Goal: Transaction & Acquisition: Purchase product/service

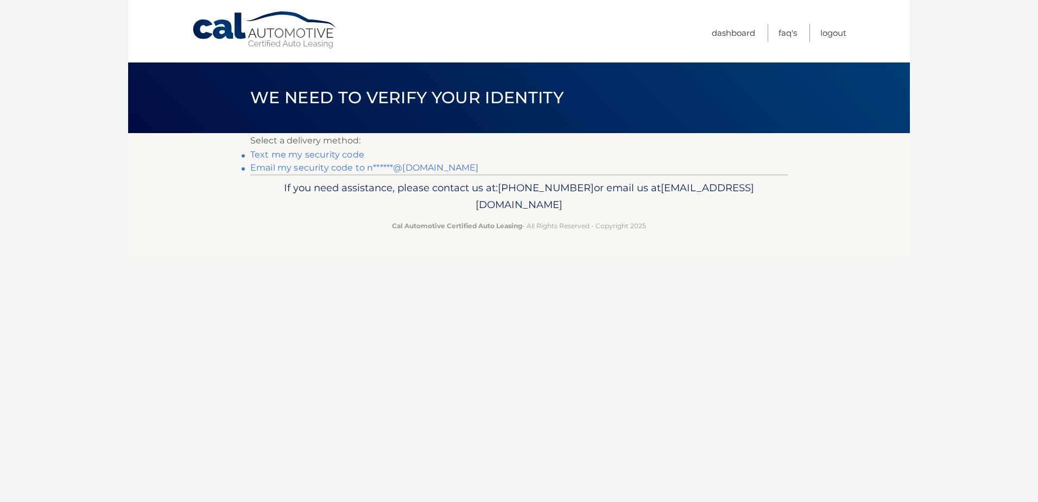
click at [340, 167] on link "Email my security code to n******@aol.com" at bounding box center [364, 167] width 229 height 10
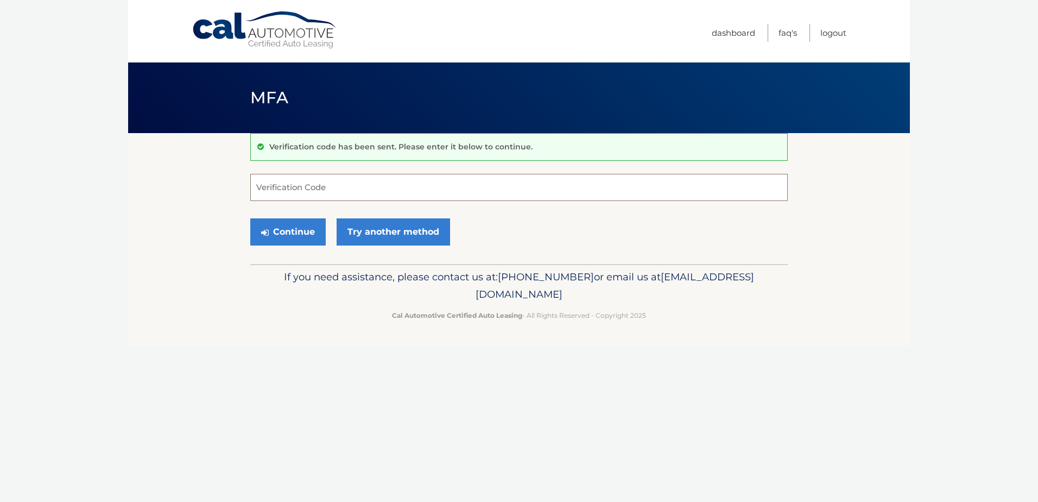
click at [352, 183] on input "Verification Code" at bounding box center [519, 187] width 538 height 27
paste input "854016"
type input "854016"
click at [295, 223] on button "Continue" at bounding box center [287, 231] width 75 height 27
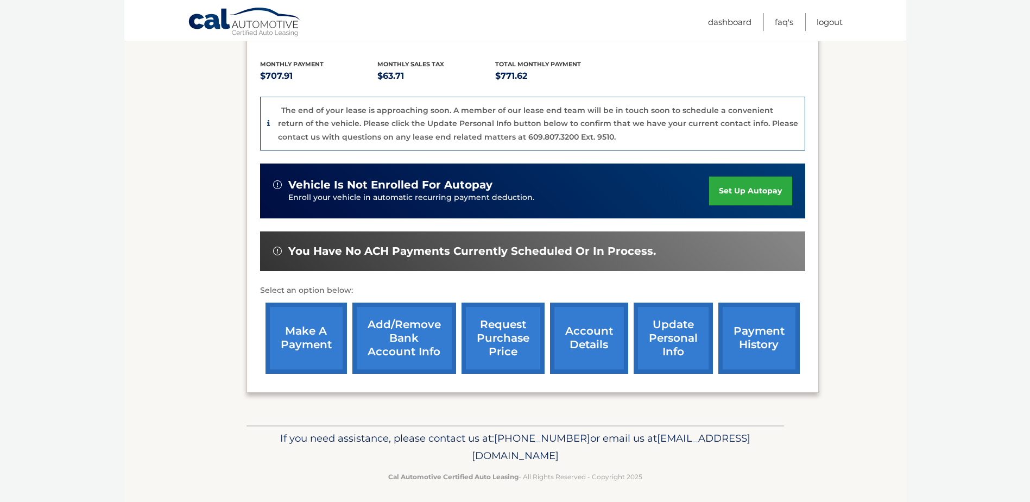
scroll to position [239, 0]
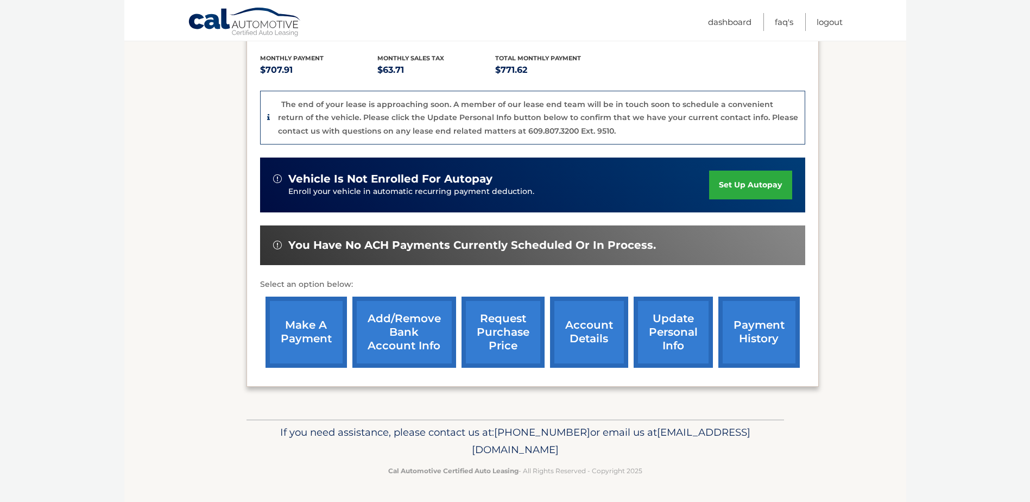
click at [300, 332] on link "make a payment" at bounding box center [306, 331] width 81 height 71
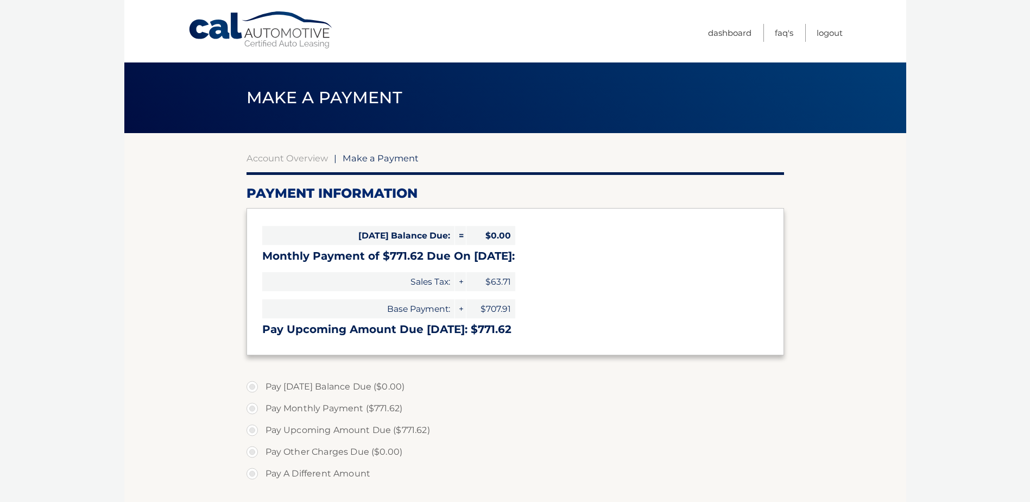
select select "YjJiMzJiNTgtYjk3Yy00MmRmLTk1ODktMWY1ODI5ZGE4N2I1"
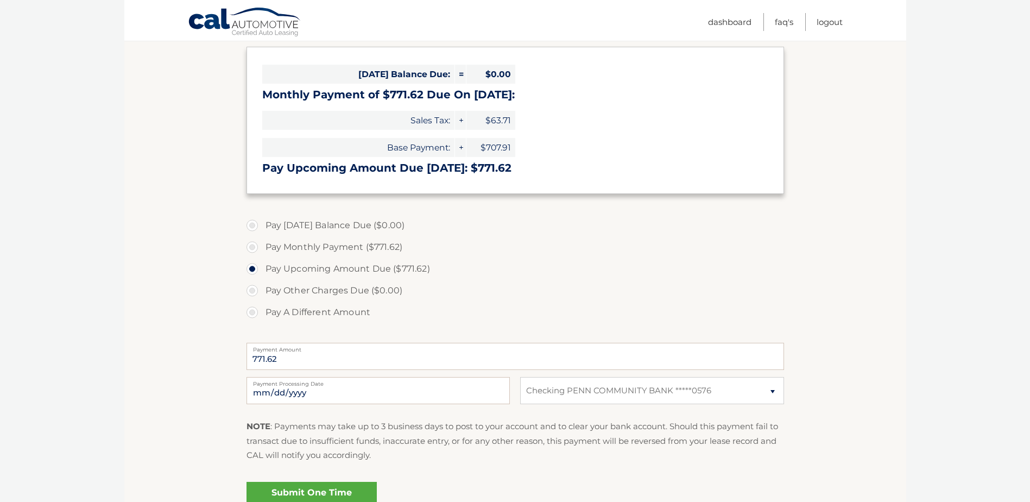
scroll to position [163, 0]
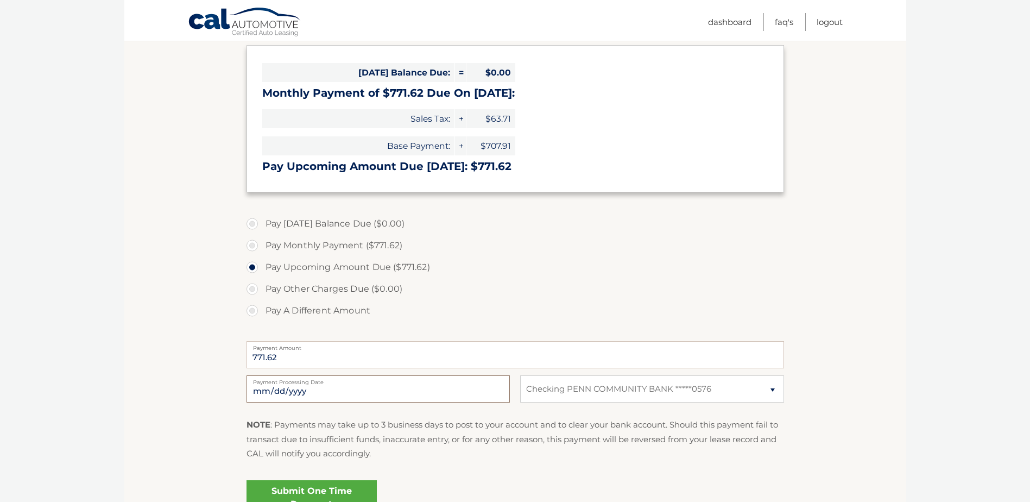
click at [376, 390] on input "2025-10-15" at bounding box center [377, 388] width 263 height 27
type input "2025-10-20"
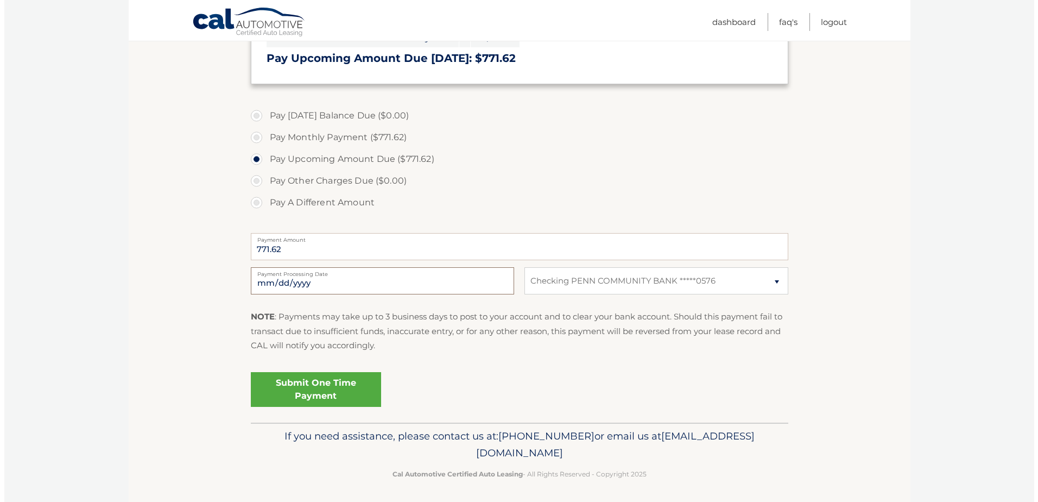
scroll to position [271, 0]
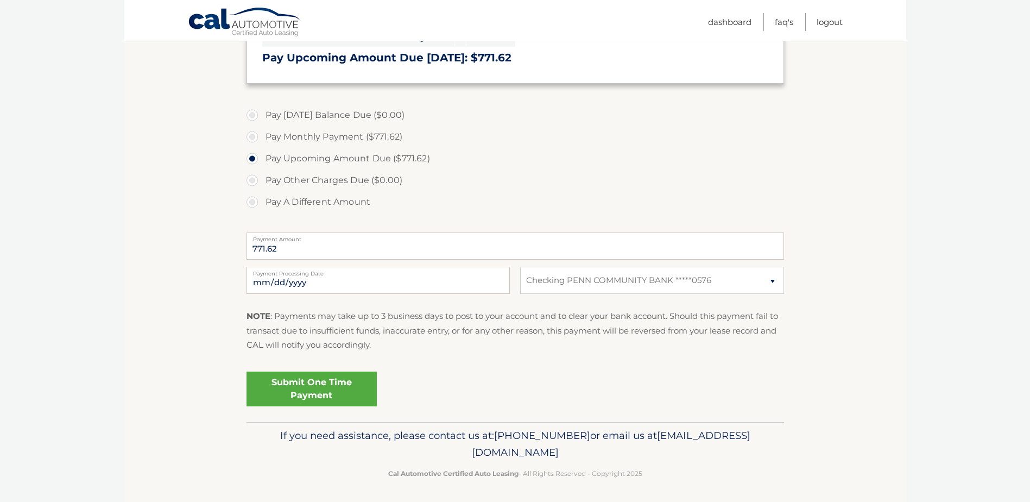
click at [326, 382] on link "Submit One Time Payment" at bounding box center [311, 388] width 130 height 35
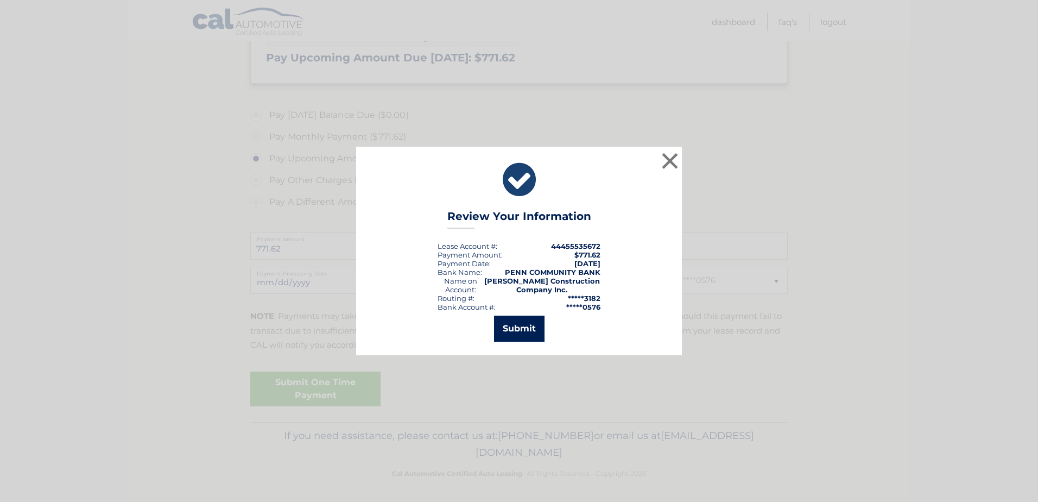
click at [528, 328] on button "Submit" at bounding box center [519, 328] width 50 height 26
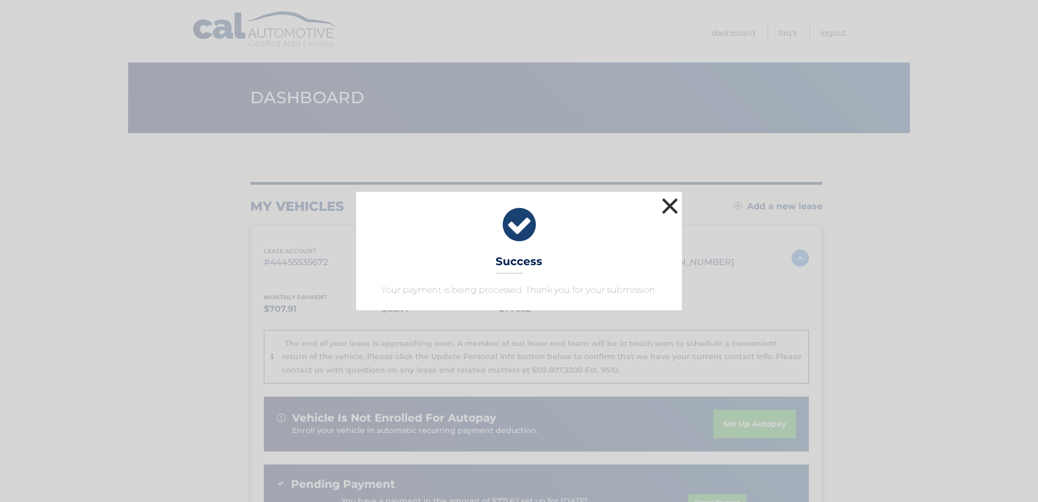
click at [667, 202] on button "×" at bounding box center [670, 206] width 22 height 22
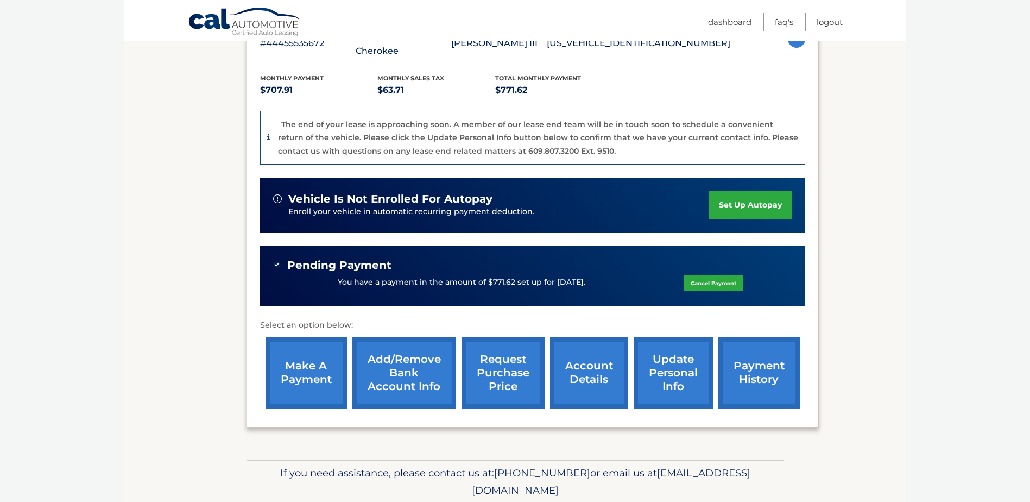
scroll to position [260, 0]
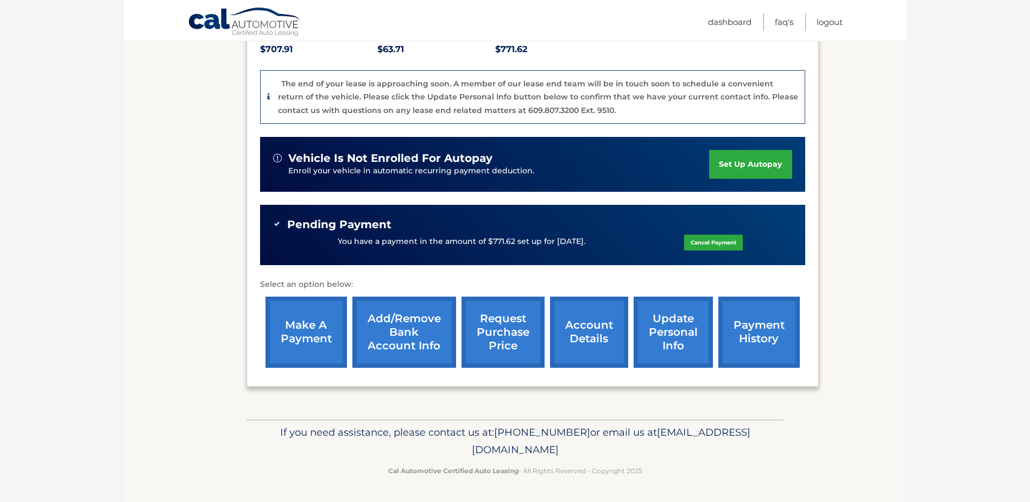
click at [601, 337] on link "account details" at bounding box center [589, 331] width 78 height 71
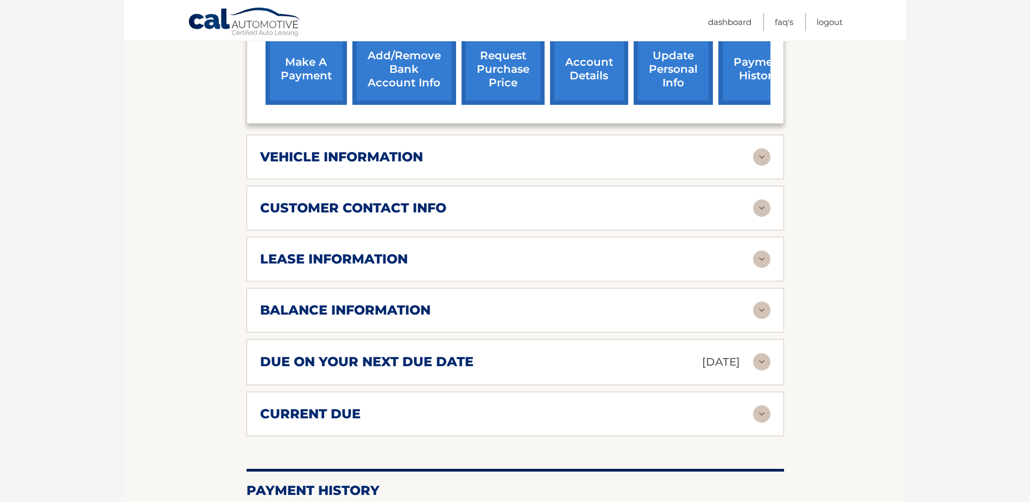
scroll to position [489, 0]
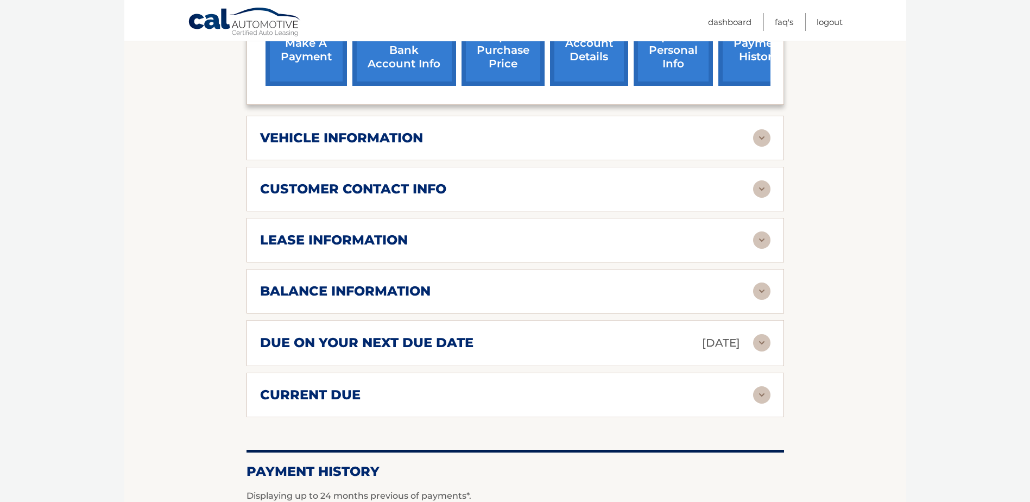
click at [755, 248] on img at bounding box center [761, 239] width 17 height 17
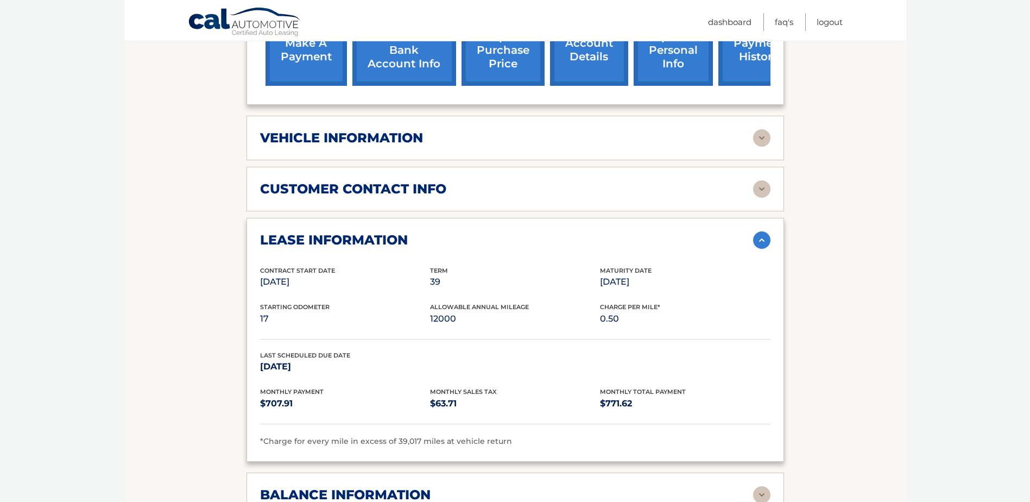
click at [758, 243] on img at bounding box center [761, 239] width 17 height 17
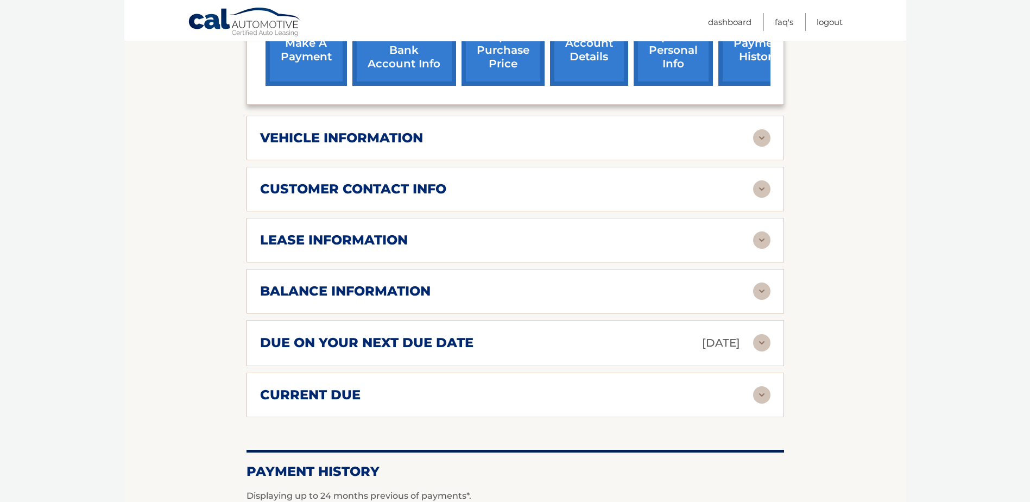
click at [758, 286] on img at bounding box center [761, 290] width 17 height 17
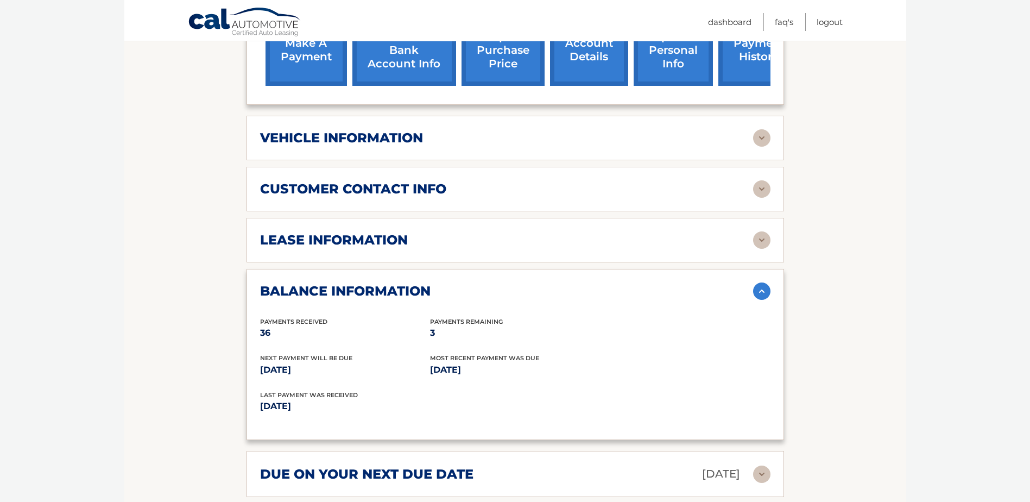
click at [758, 286] on img at bounding box center [761, 290] width 17 height 17
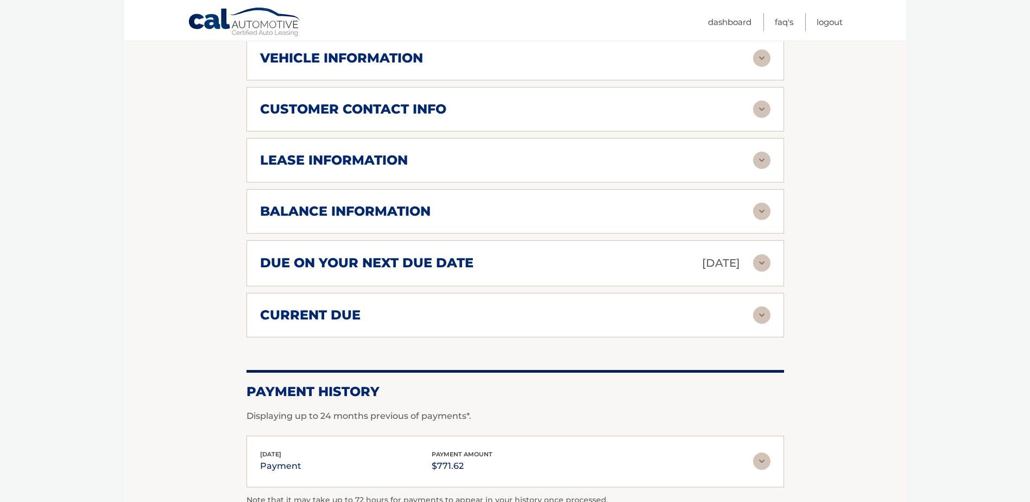
scroll to position [597, 0]
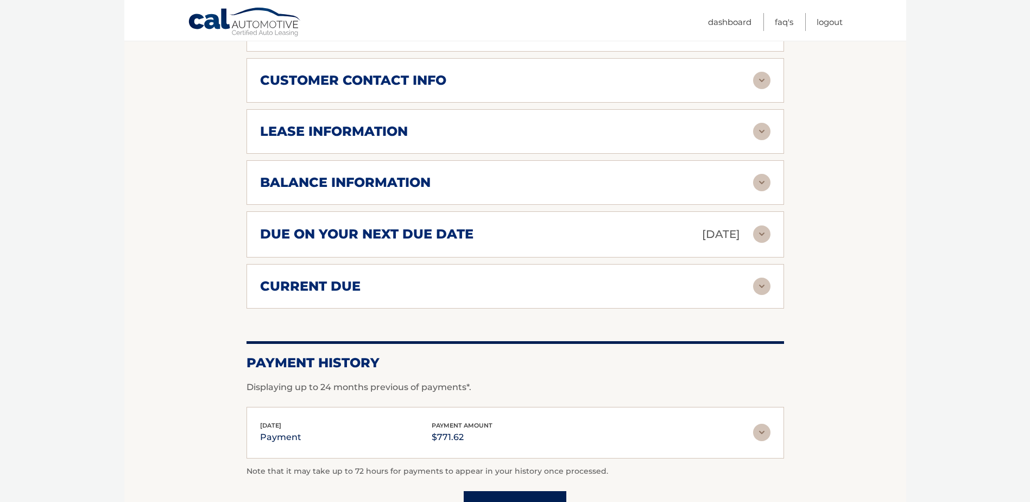
click at [745, 239] on div "due on your next due date [DATE]" at bounding box center [506, 234] width 493 height 19
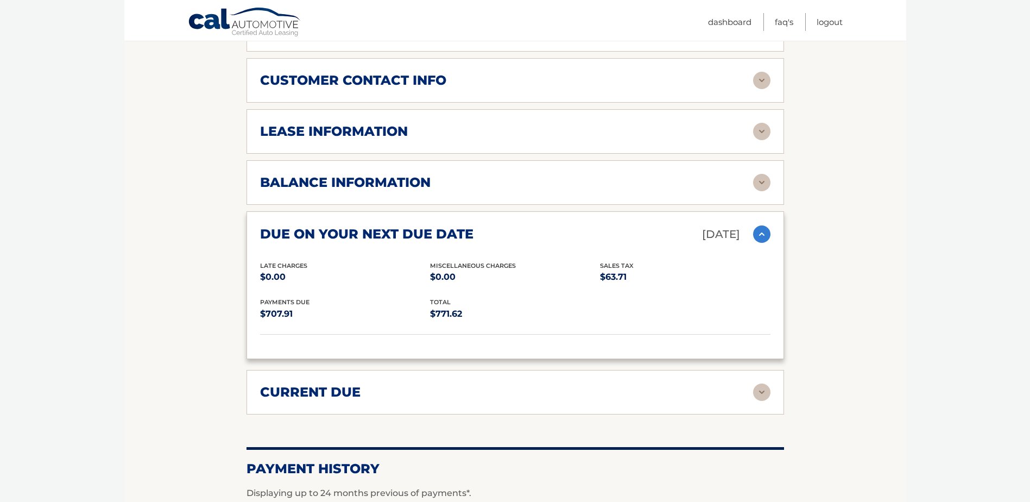
click at [745, 239] on div "due on your next due date [DATE]" at bounding box center [506, 234] width 493 height 19
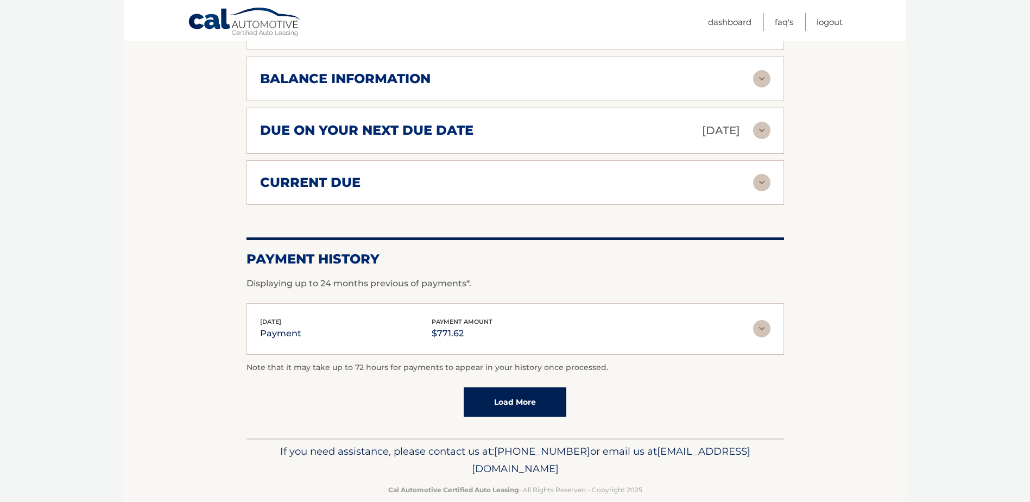
scroll to position [706, 0]
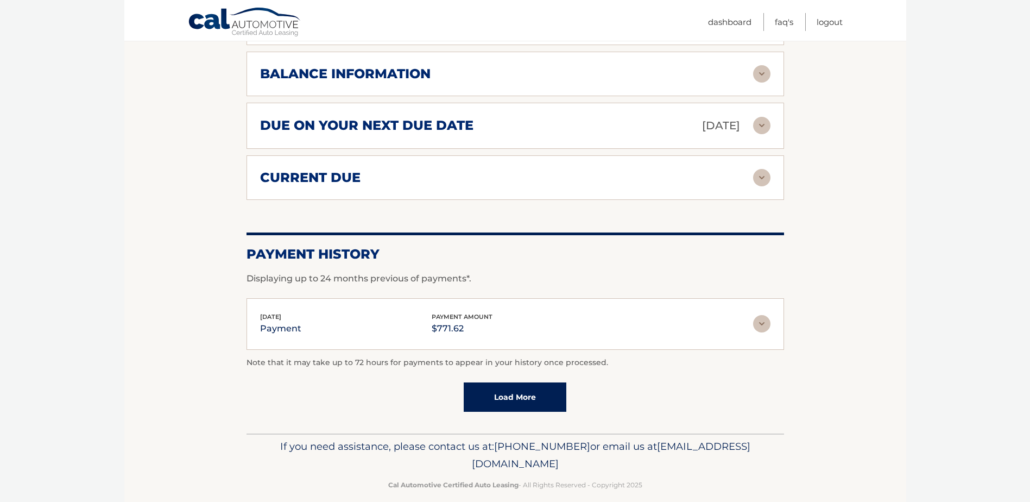
click at [742, 188] on div "current due Late Charges $0.00 Miscelleneous Charges* $0.00 Sales Tax $0.00 pay…" at bounding box center [515, 177] width 538 height 45
click at [748, 173] on div "current due" at bounding box center [506, 177] width 493 height 16
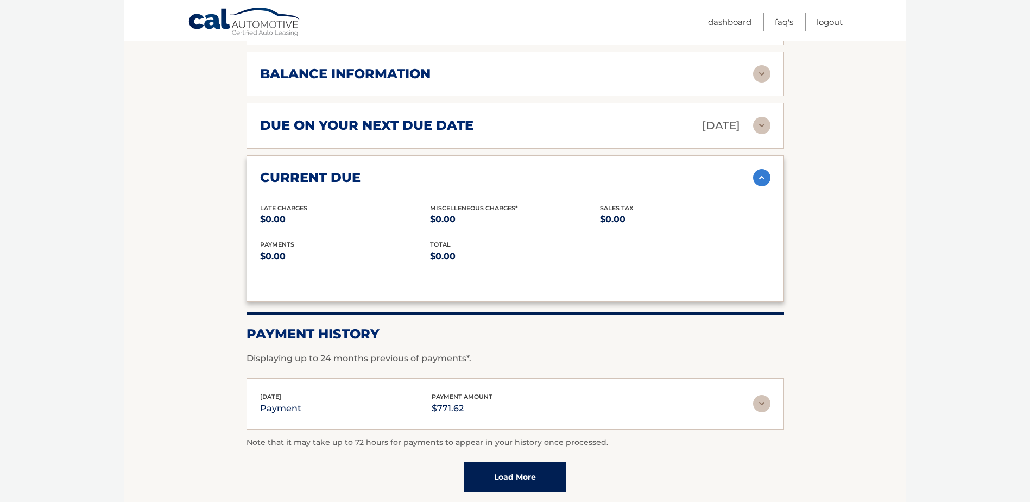
click at [748, 173] on div "current due" at bounding box center [506, 177] width 493 height 16
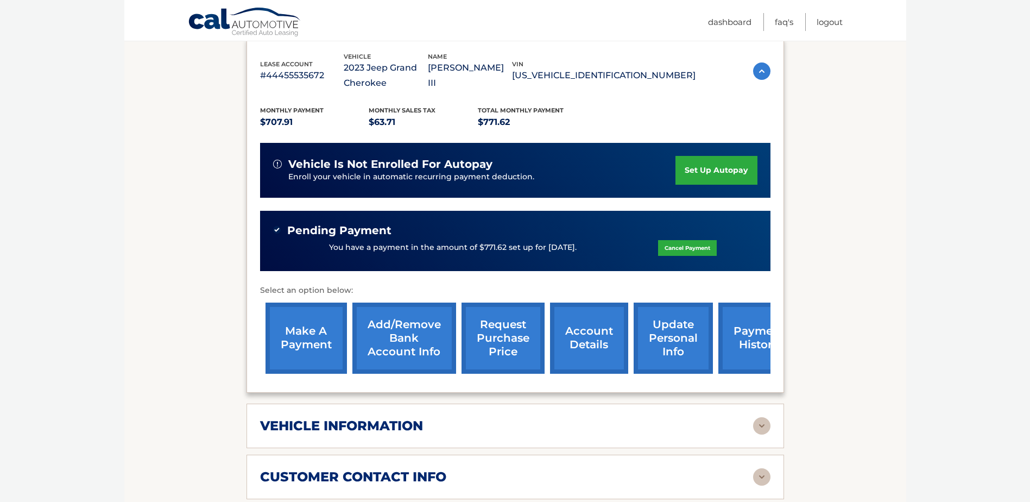
scroll to position [0, 0]
